Goal: Task Accomplishment & Management: Use online tool/utility

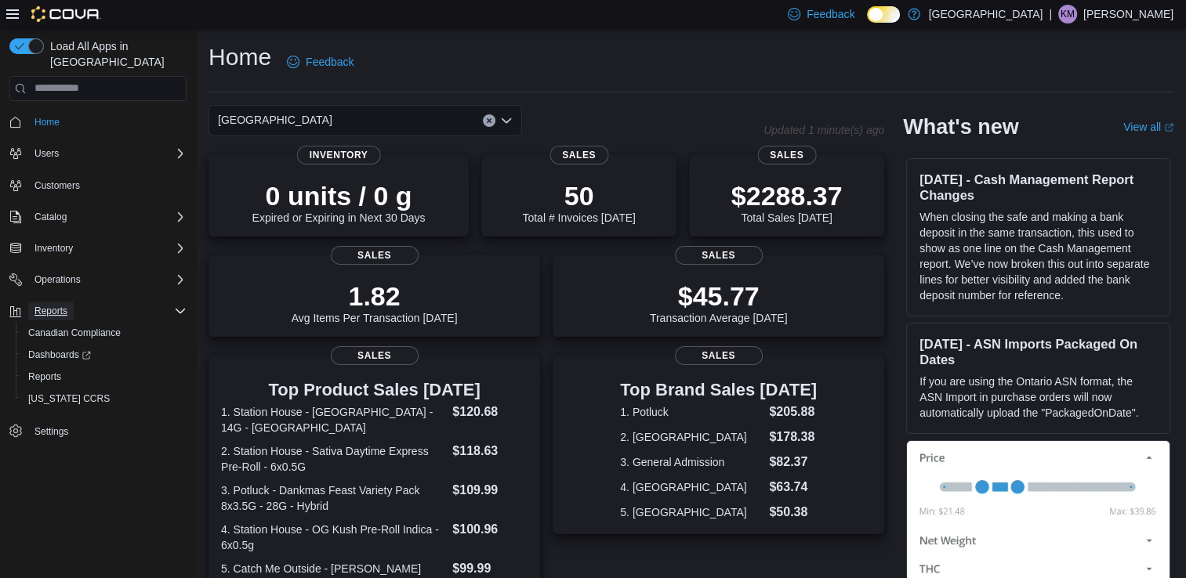
click at [58, 305] on span "Reports" at bounding box center [50, 311] width 33 height 13
click at [34, 302] on button "Reports" at bounding box center [50, 311] width 45 height 19
click at [45, 371] on span "Reports" at bounding box center [44, 377] width 33 height 13
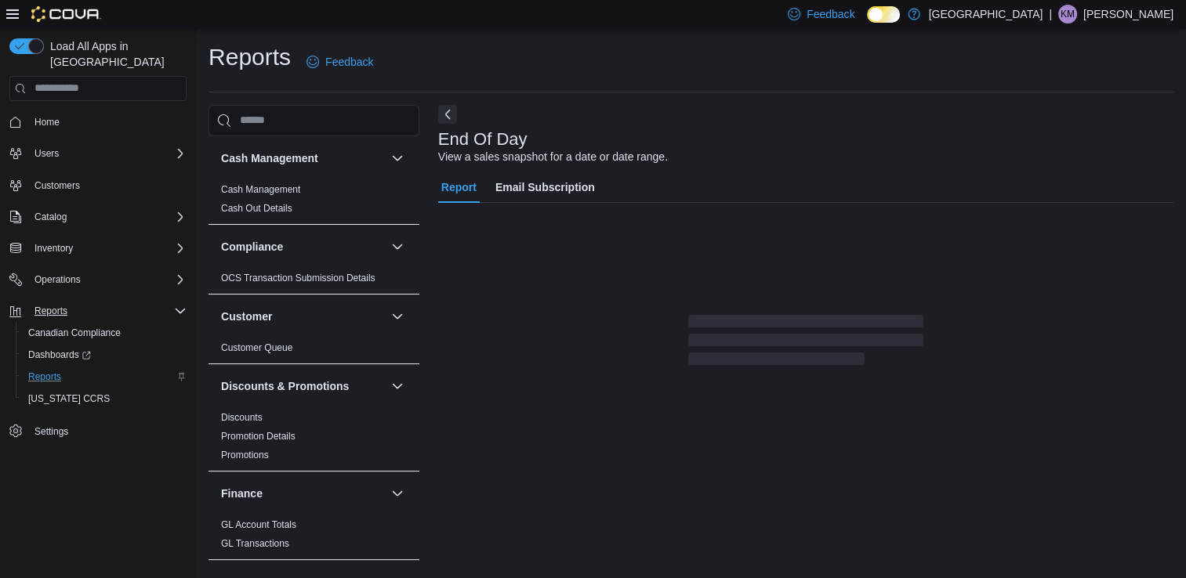
scroll to position [4, 0]
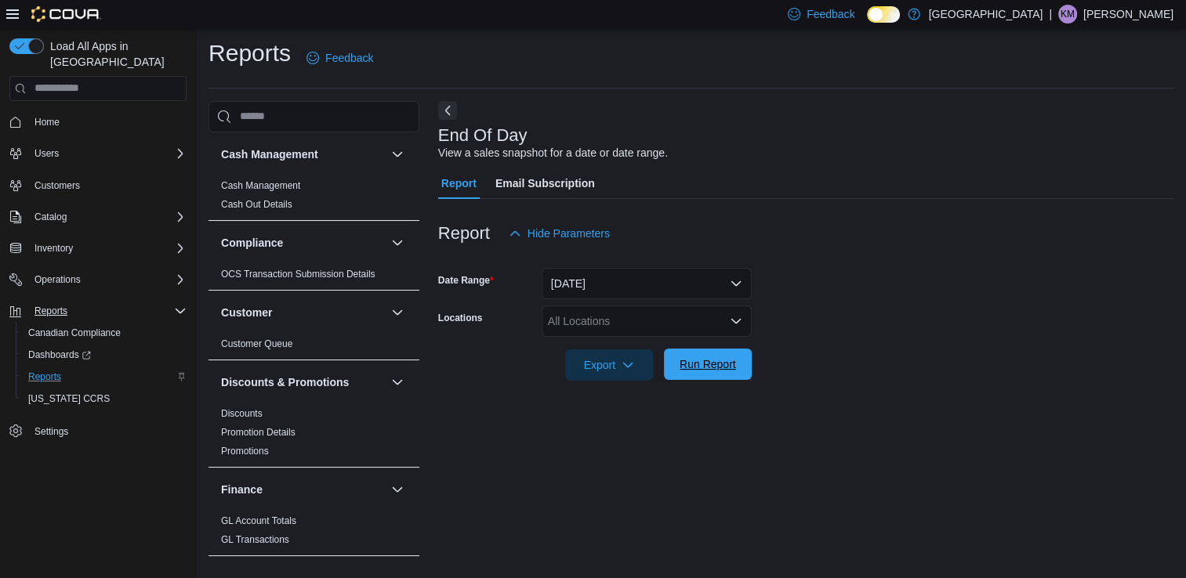
click at [696, 361] on span "Run Report" at bounding box center [707, 365] width 56 height 16
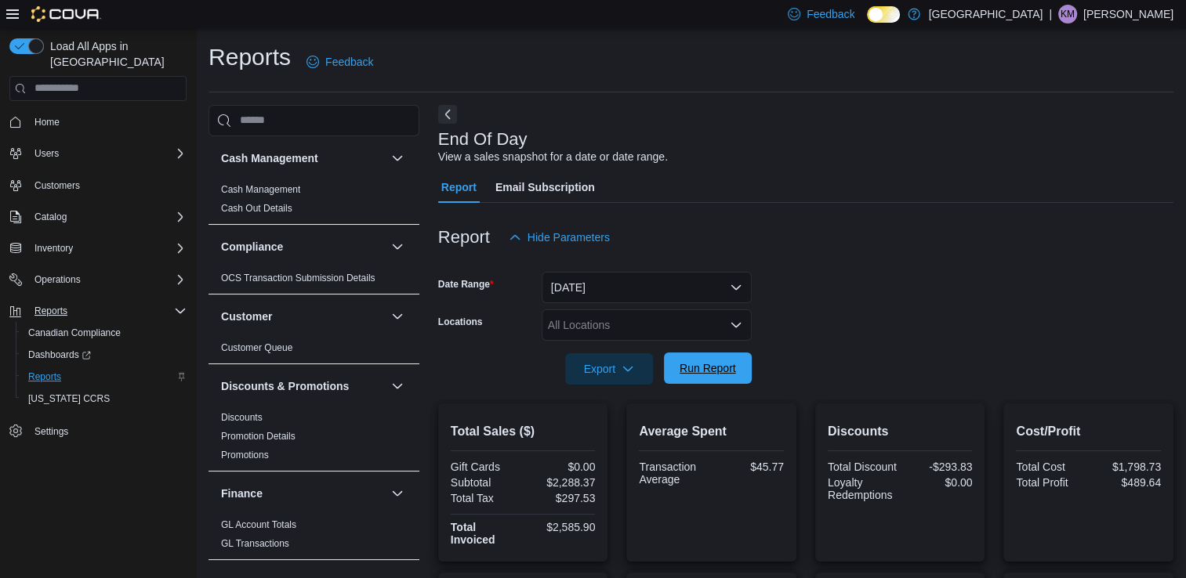
click at [715, 364] on span "Run Report" at bounding box center [707, 368] width 56 height 16
